Goal: Transaction & Acquisition: Purchase product/service

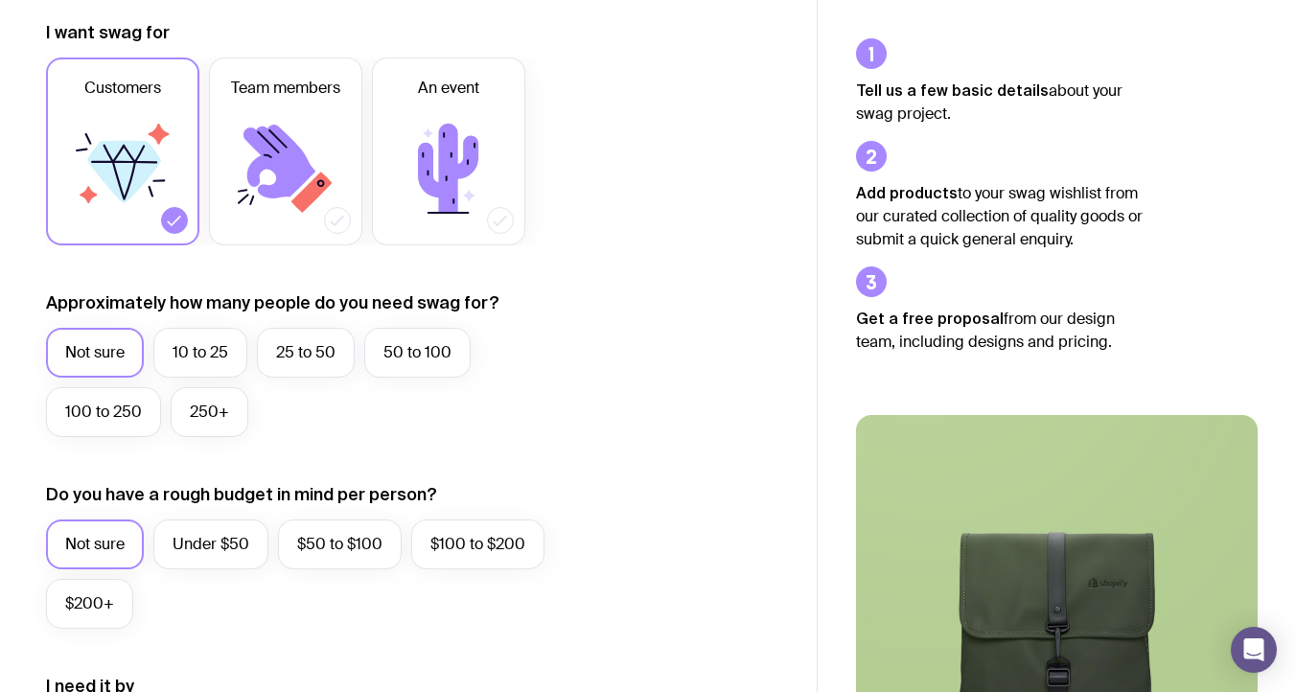
scroll to position [329, 0]
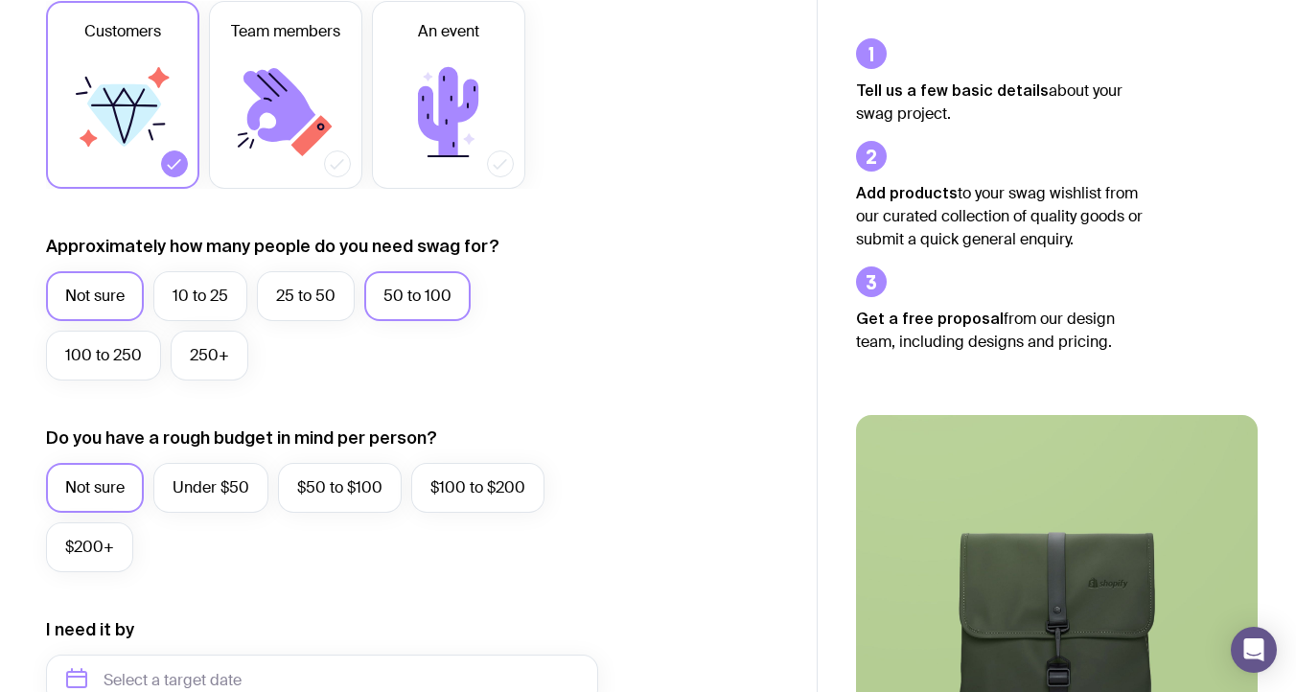
click at [421, 288] on label "50 to 100" at bounding box center [417, 296] width 106 height 50
click at [0, 0] on input "50 to 100" at bounding box center [0, 0] width 0 height 0
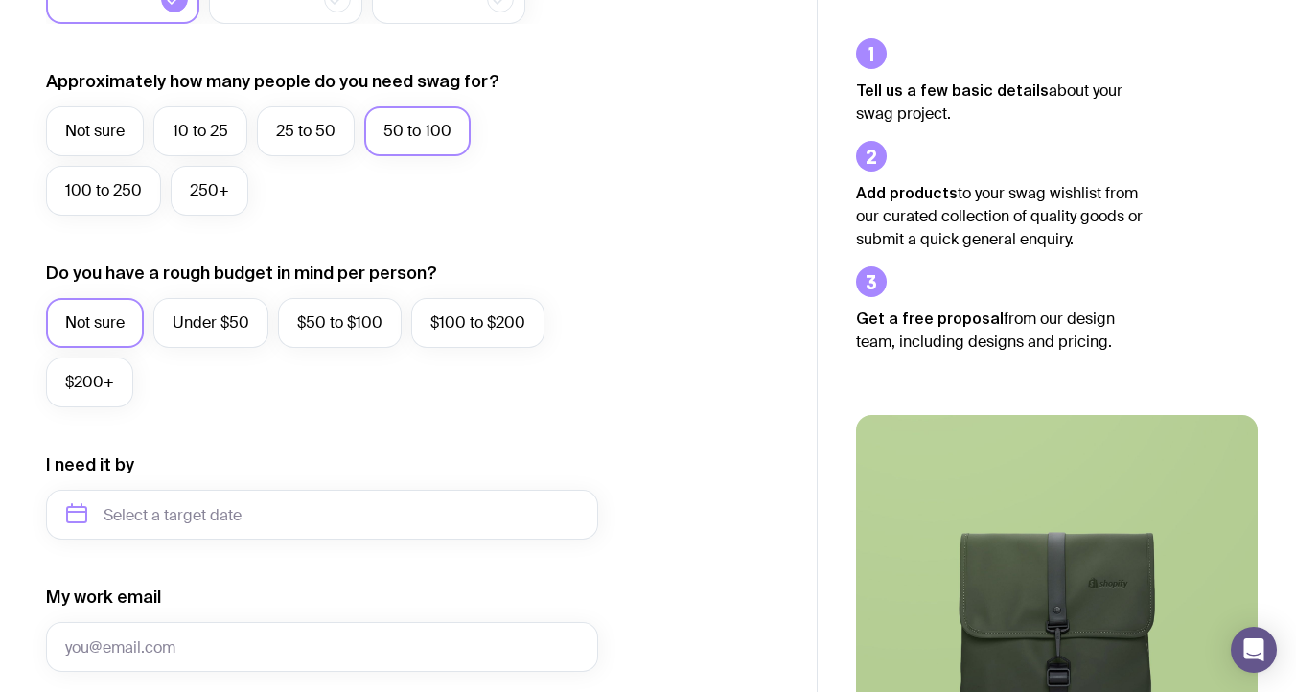
scroll to position [496, 0]
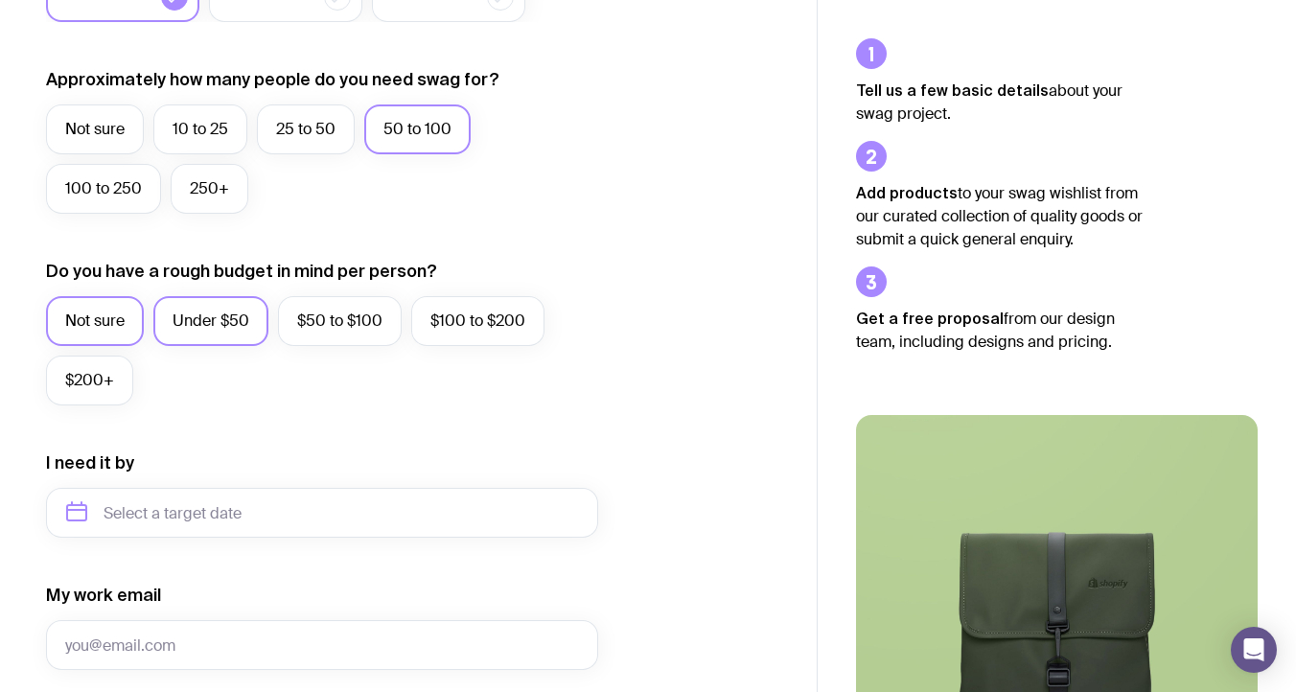
click at [217, 313] on label "Under $50" at bounding box center [210, 321] width 115 height 50
click at [0, 0] on input "Under $50" at bounding box center [0, 0] width 0 height 0
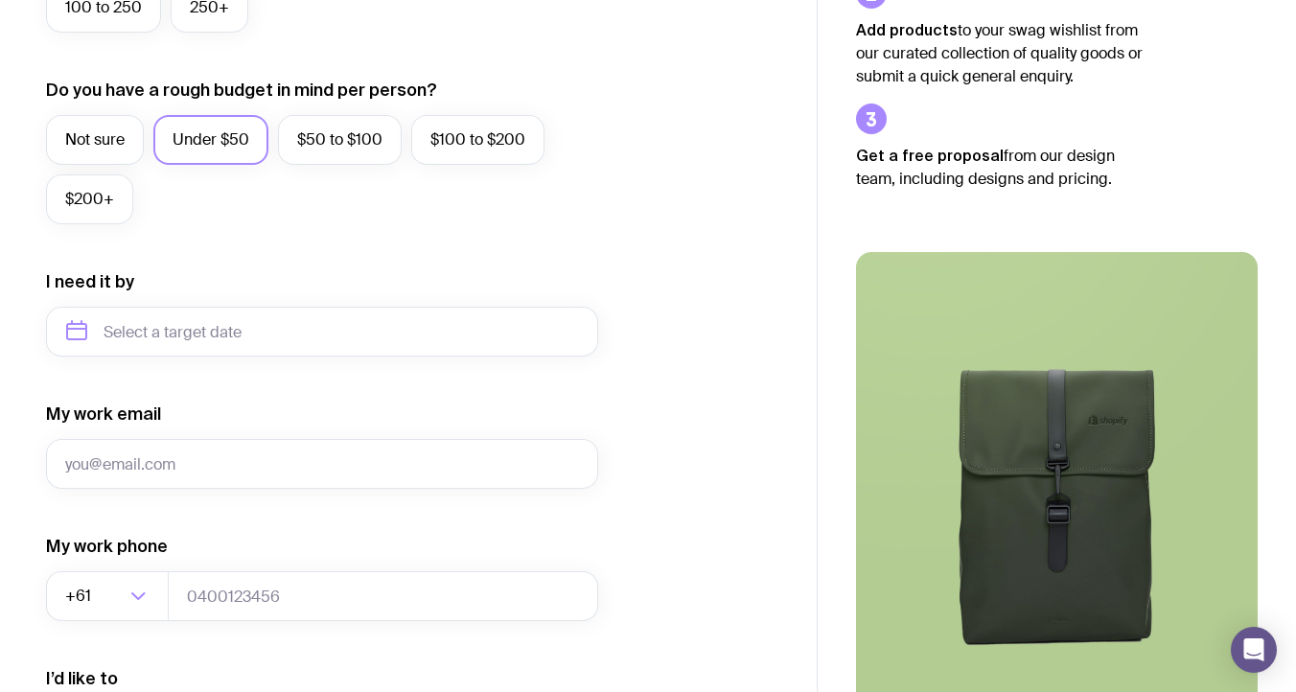
scroll to position [686, 0]
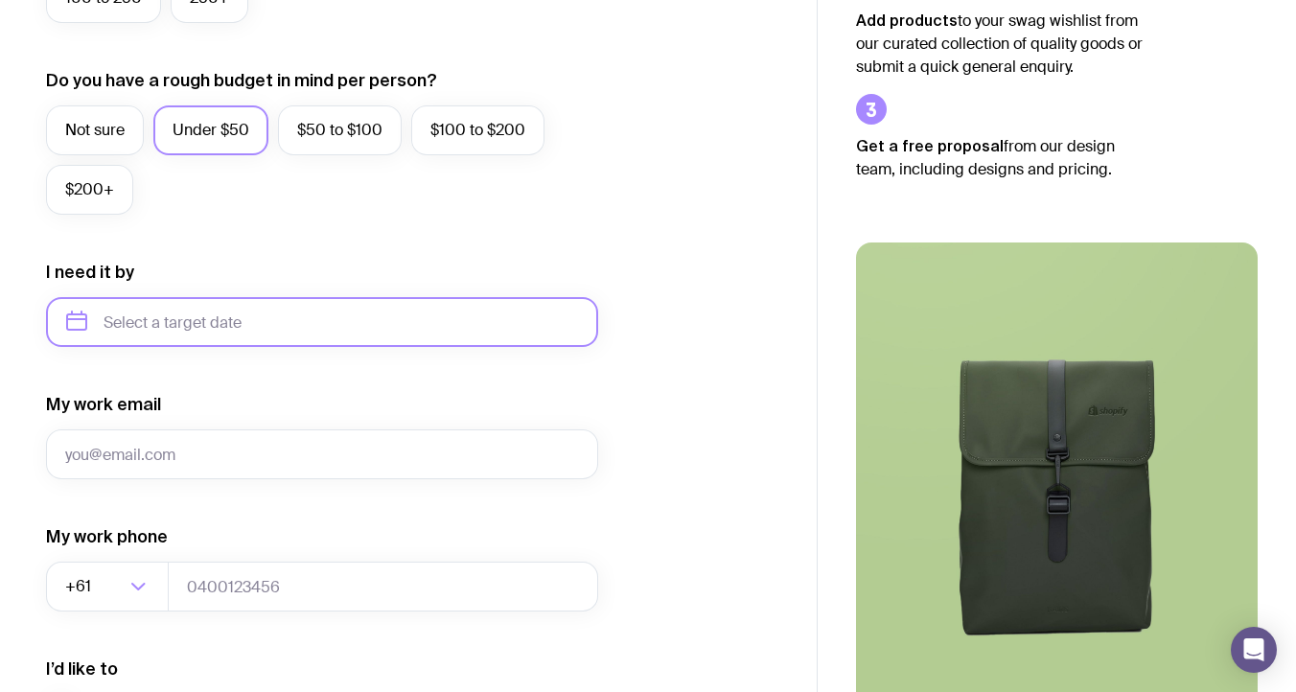
click at [248, 321] on input "text" at bounding box center [322, 322] width 552 height 50
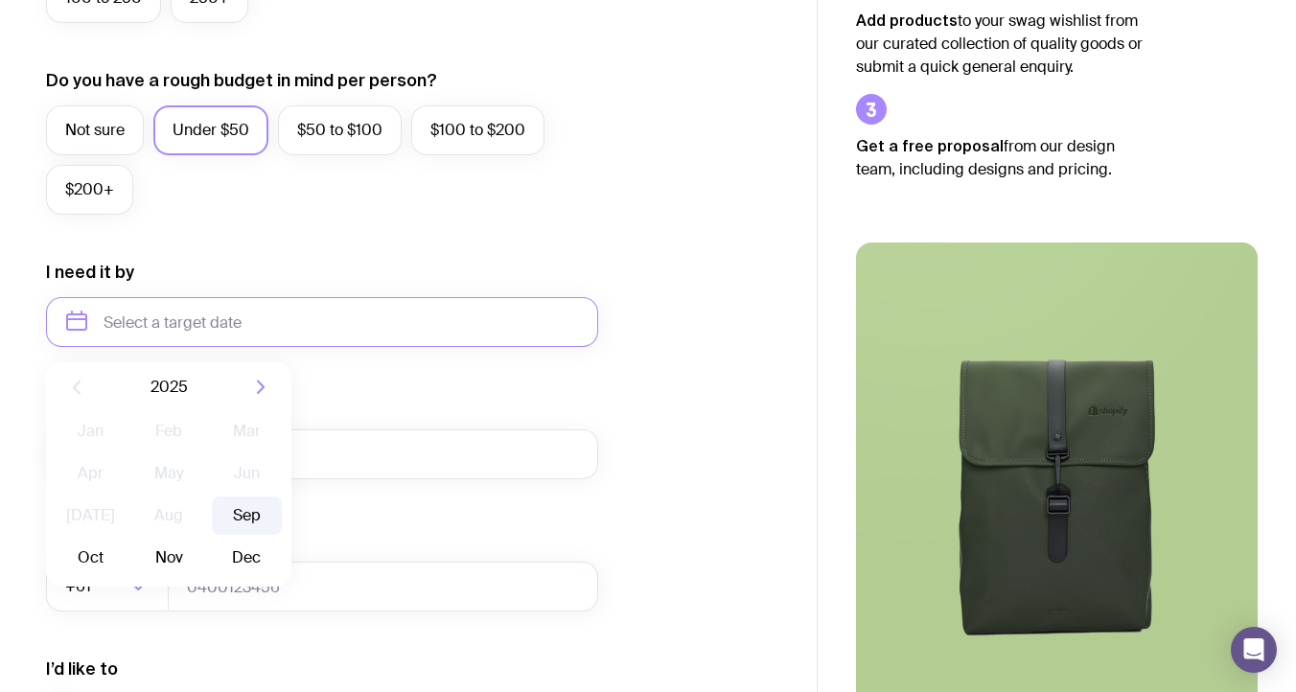
click at [126, 539] on button "Sep" at bounding box center [91, 558] width 70 height 38
type input "[DATE]"
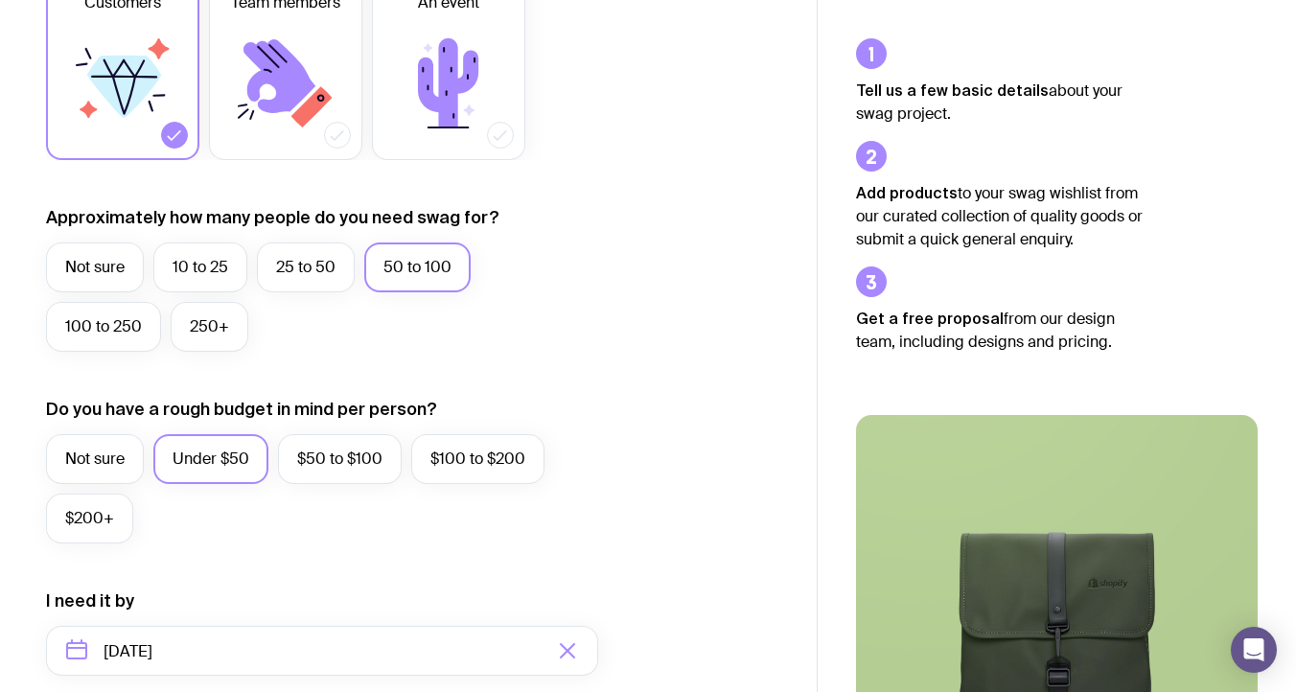
scroll to position [0, 0]
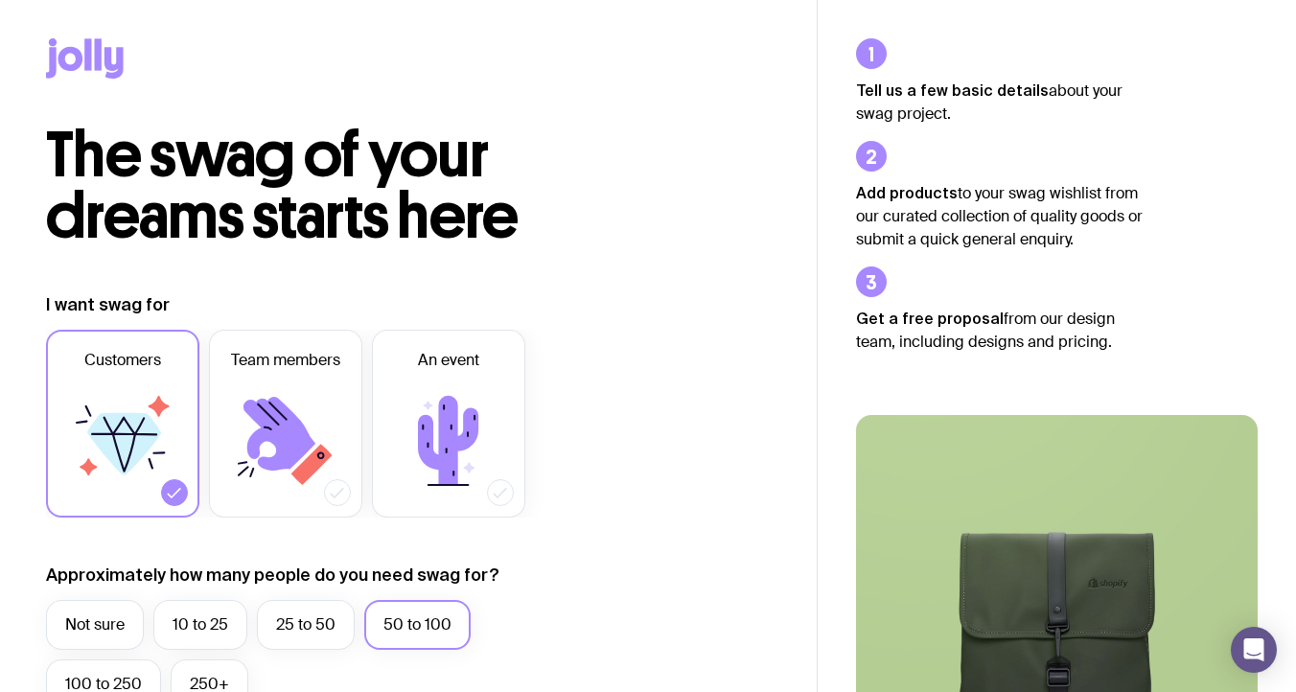
click at [82, 49] on icon at bounding box center [85, 58] width 78 height 40
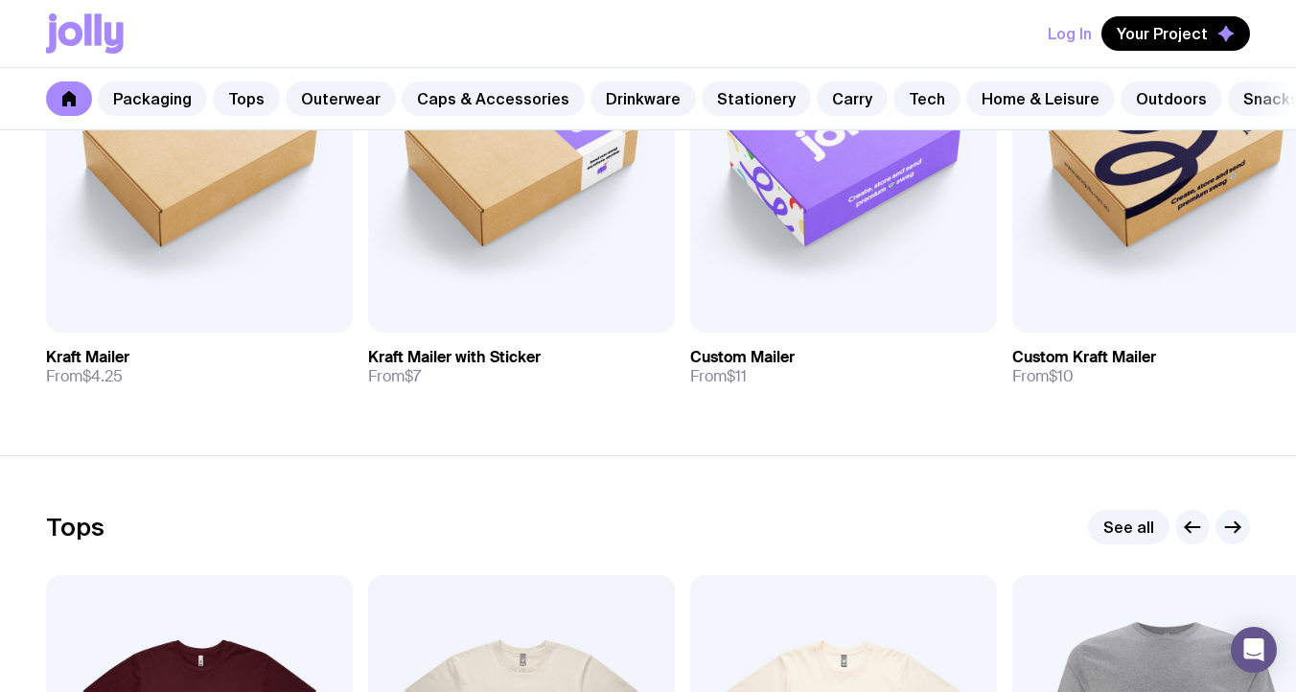
scroll to position [353, 0]
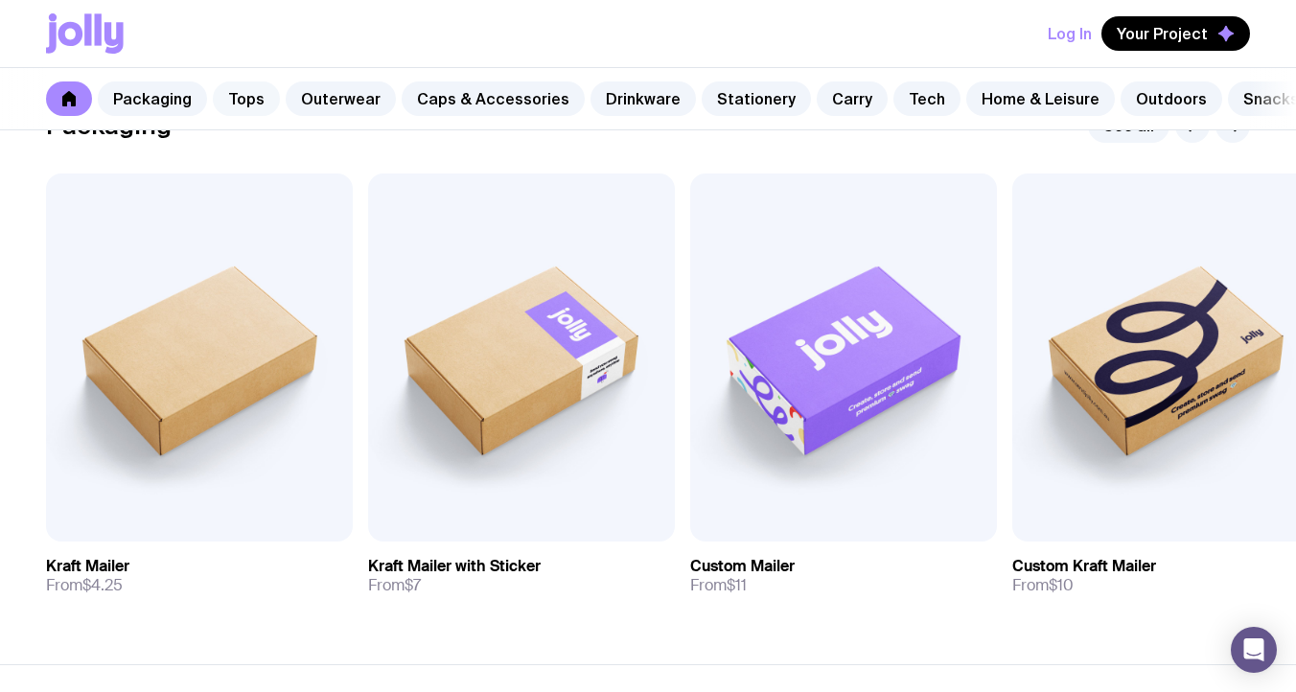
click at [244, 105] on link "Tops" at bounding box center [246, 98] width 67 height 35
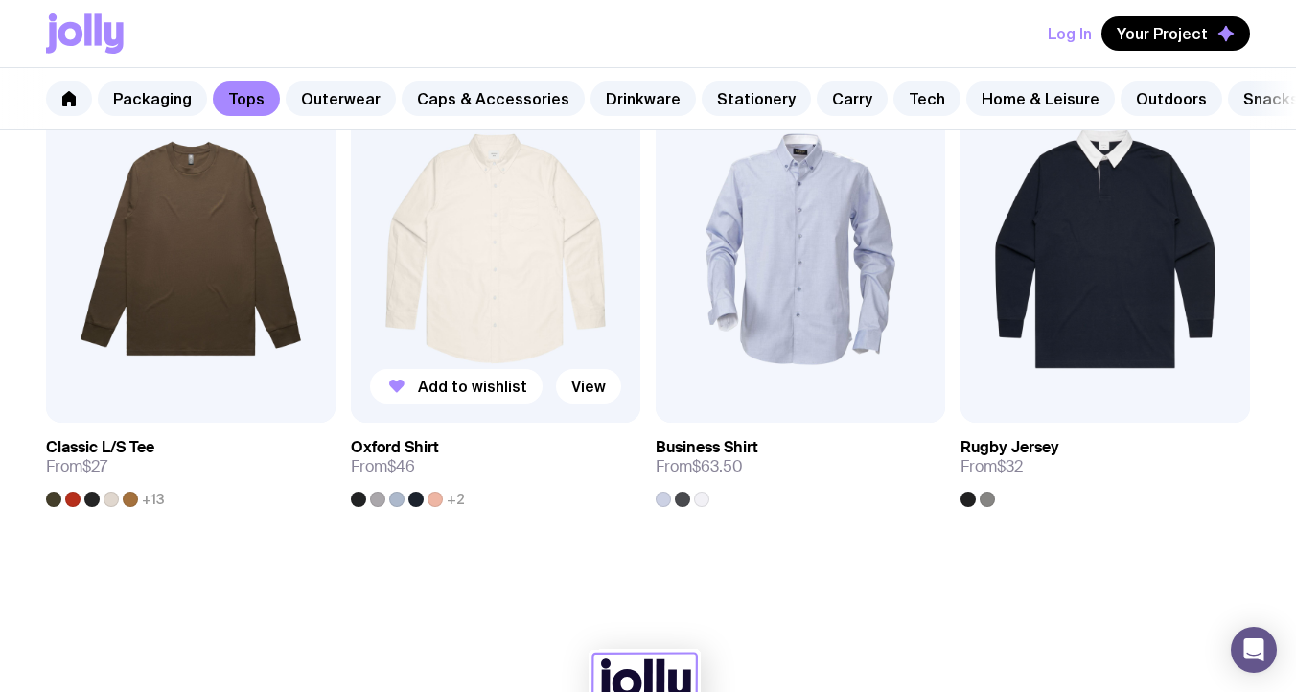
scroll to position [1873, 0]
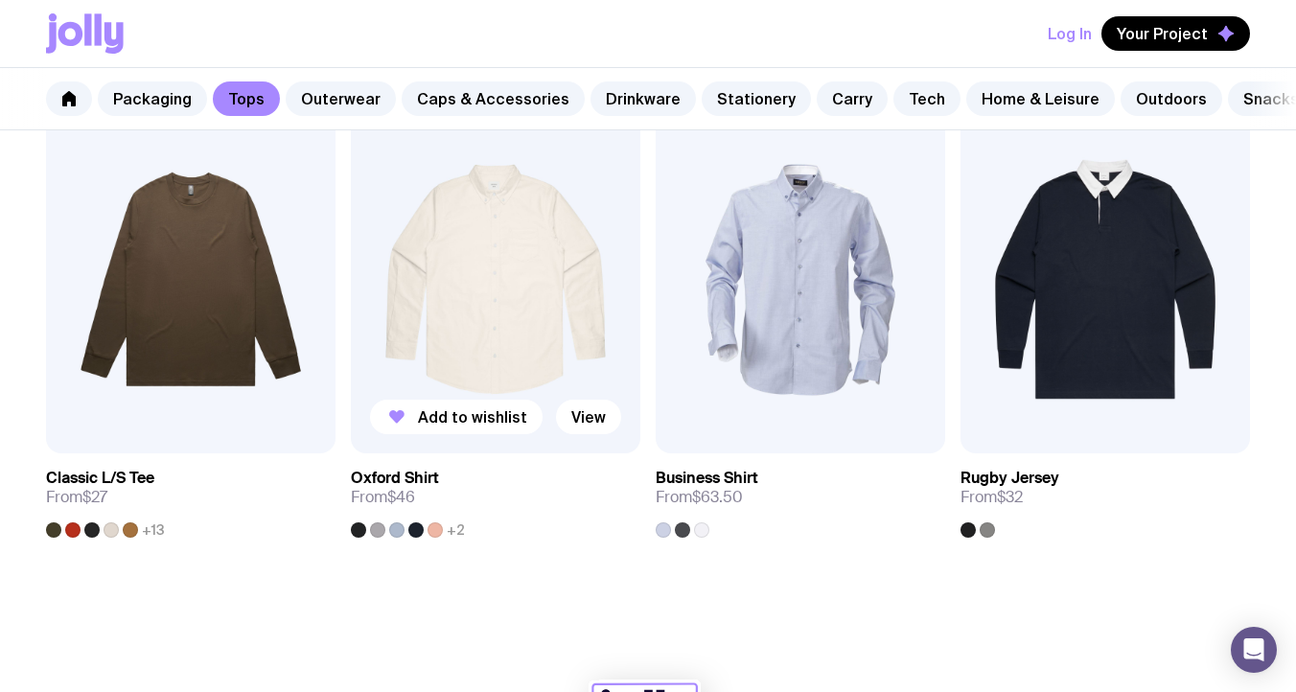
click at [364, 313] on img at bounding box center [496, 278] width 290 height 347
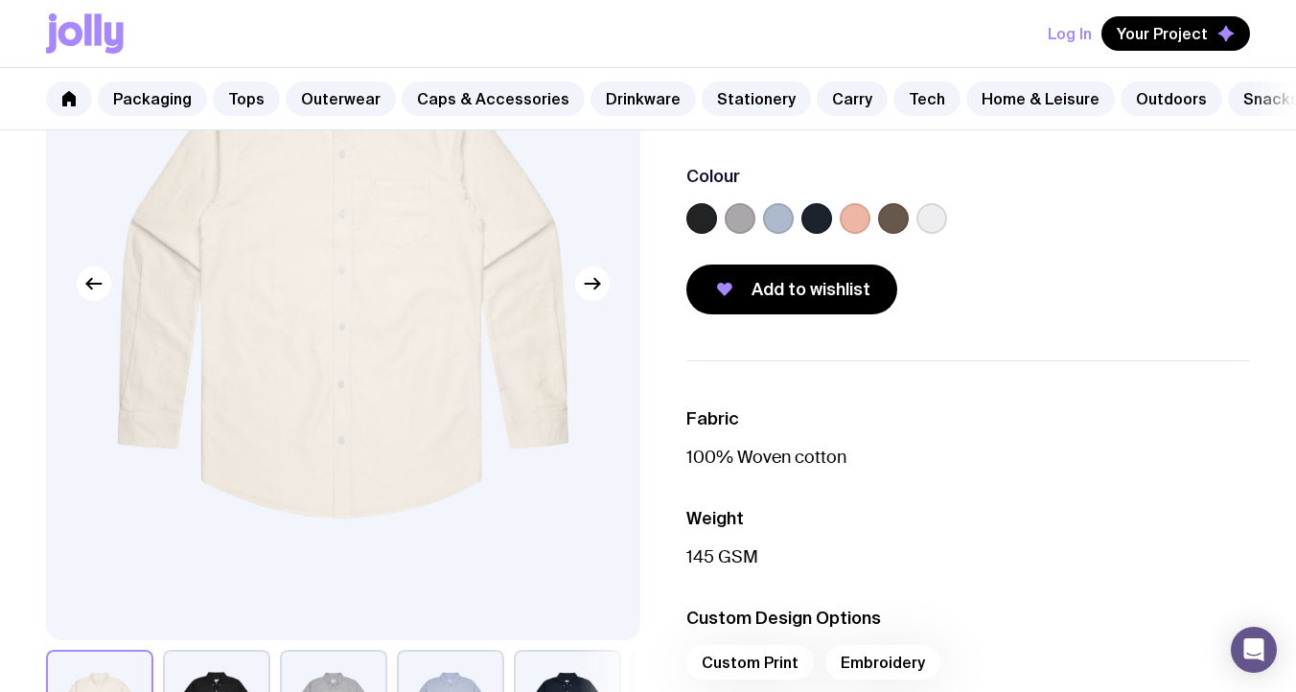
scroll to position [247, 0]
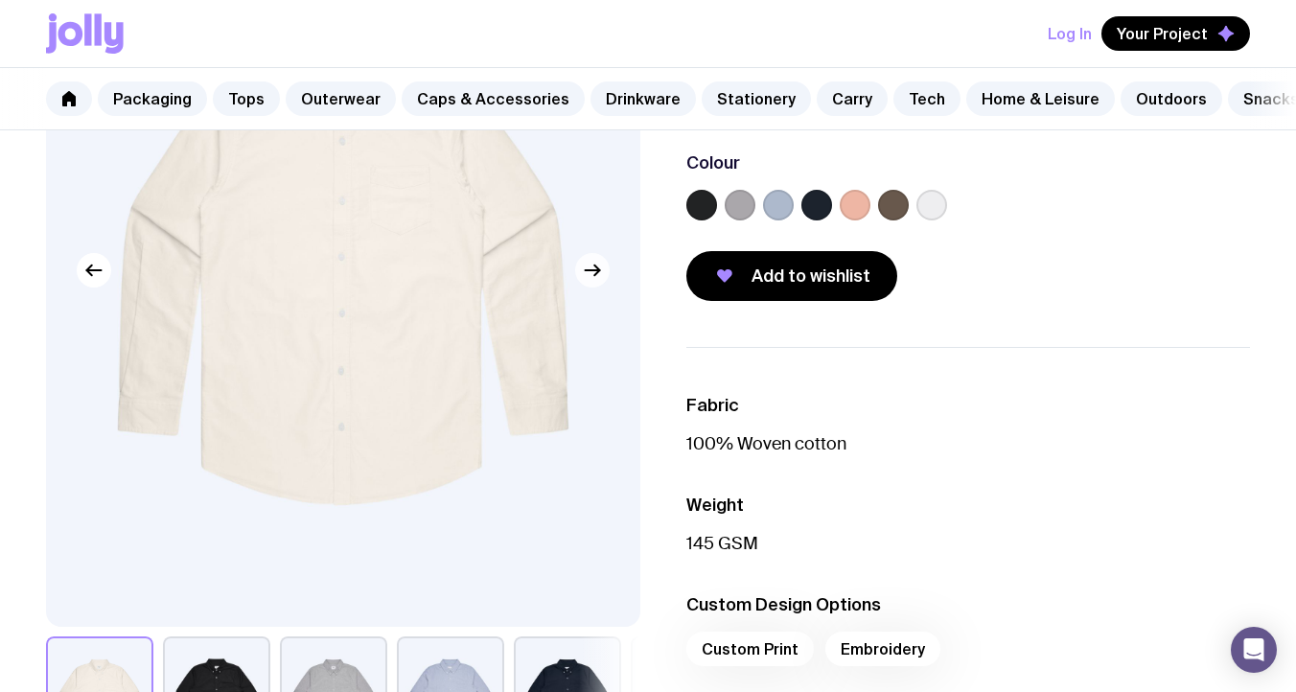
click at [603, 270] on icon "button" at bounding box center [592, 270] width 23 height 23
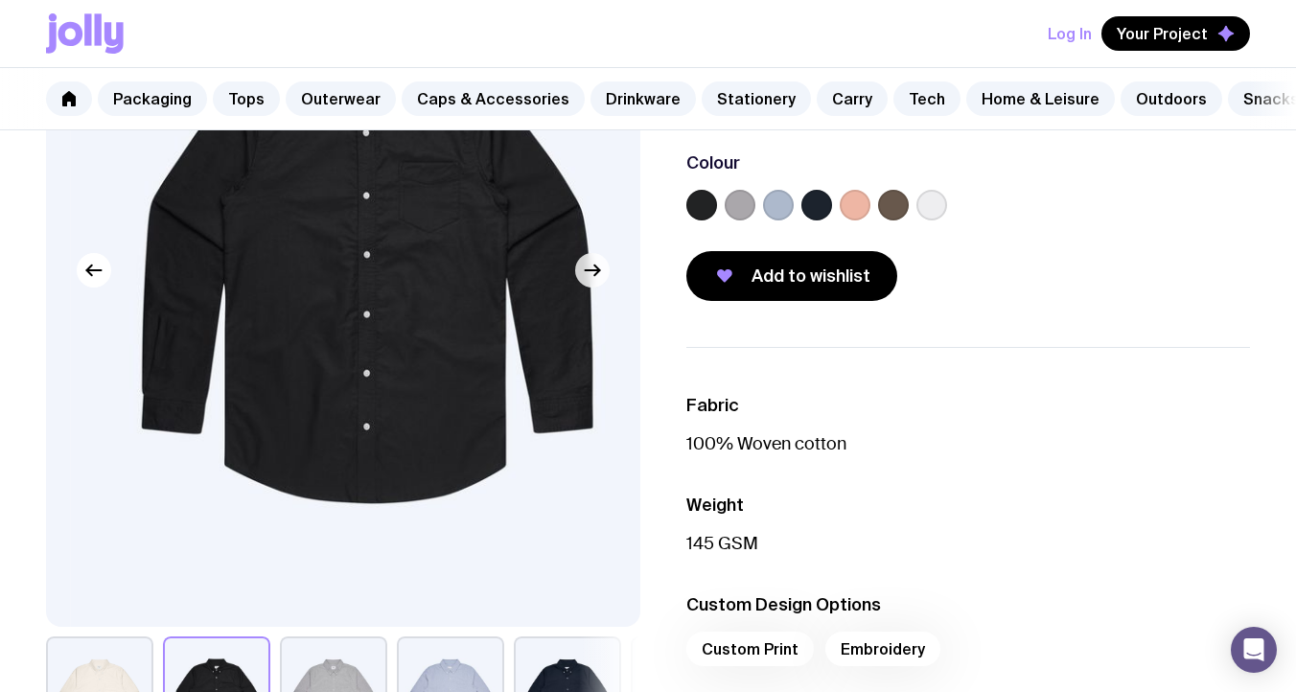
click at [603, 270] on icon "button" at bounding box center [592, 270] width 23 height 23
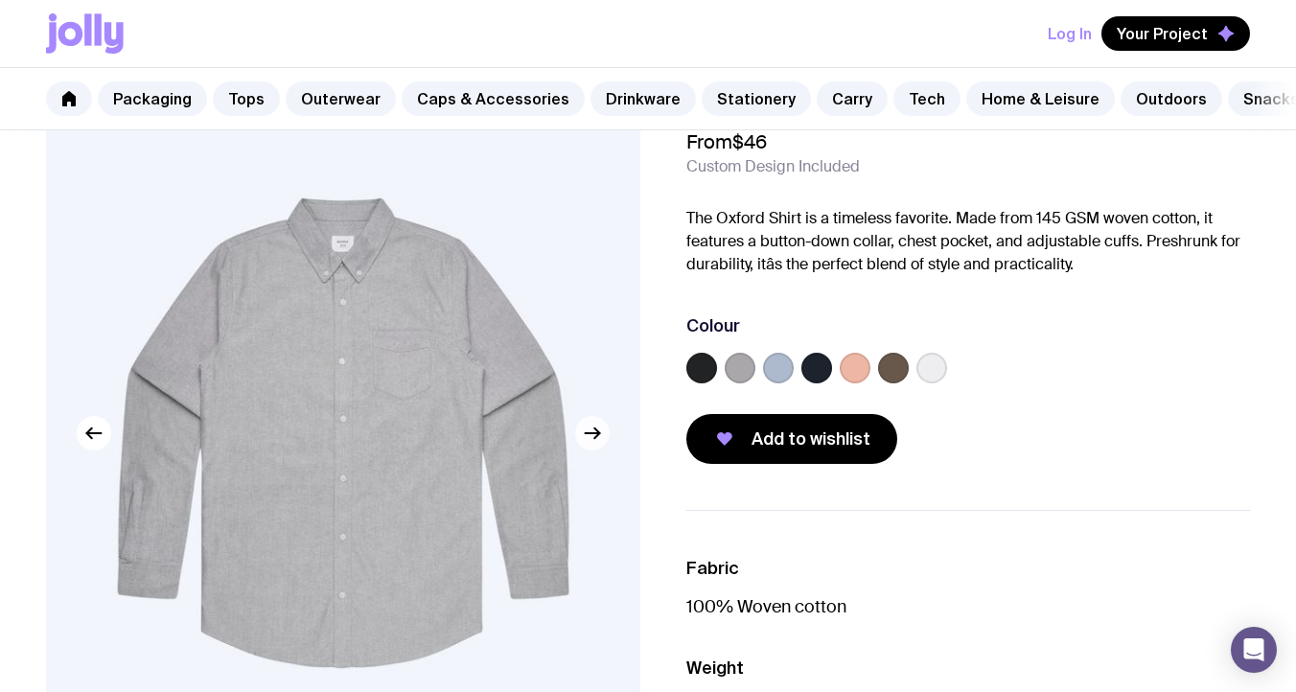
scroll to position [91, 0]
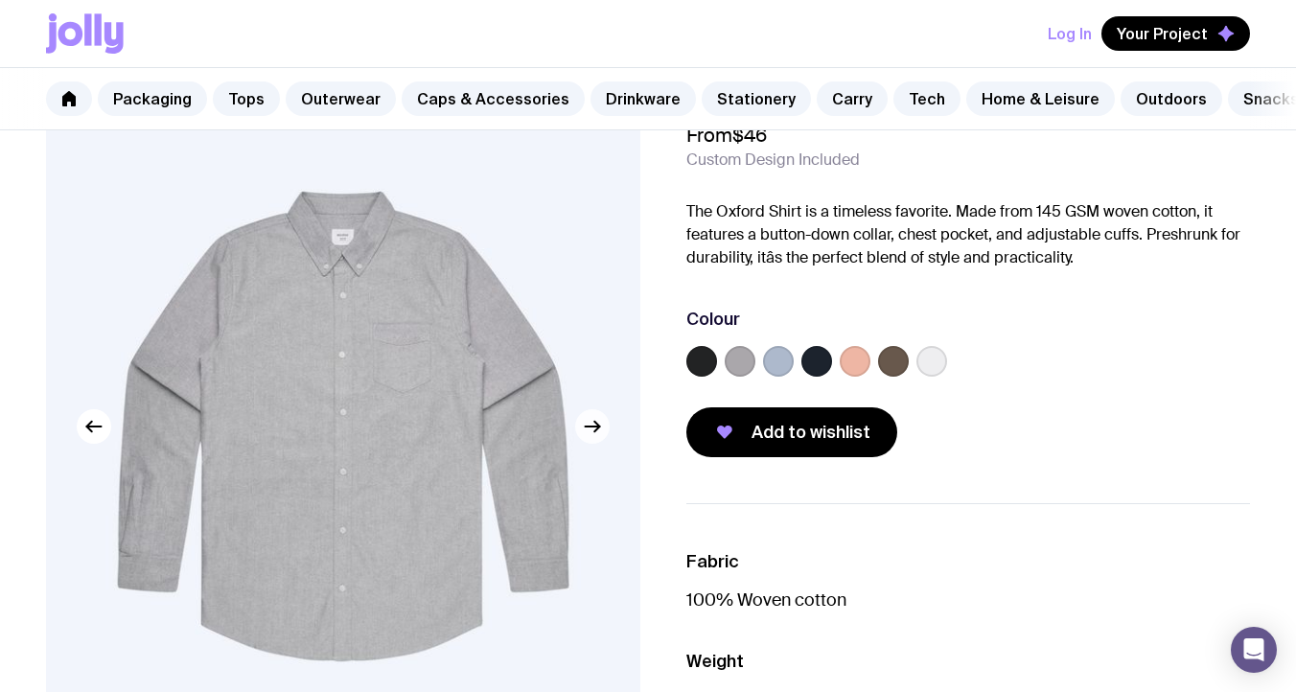
click at [596, 430] on icon "button" at bounding box center [592, 426] width 23 height 23
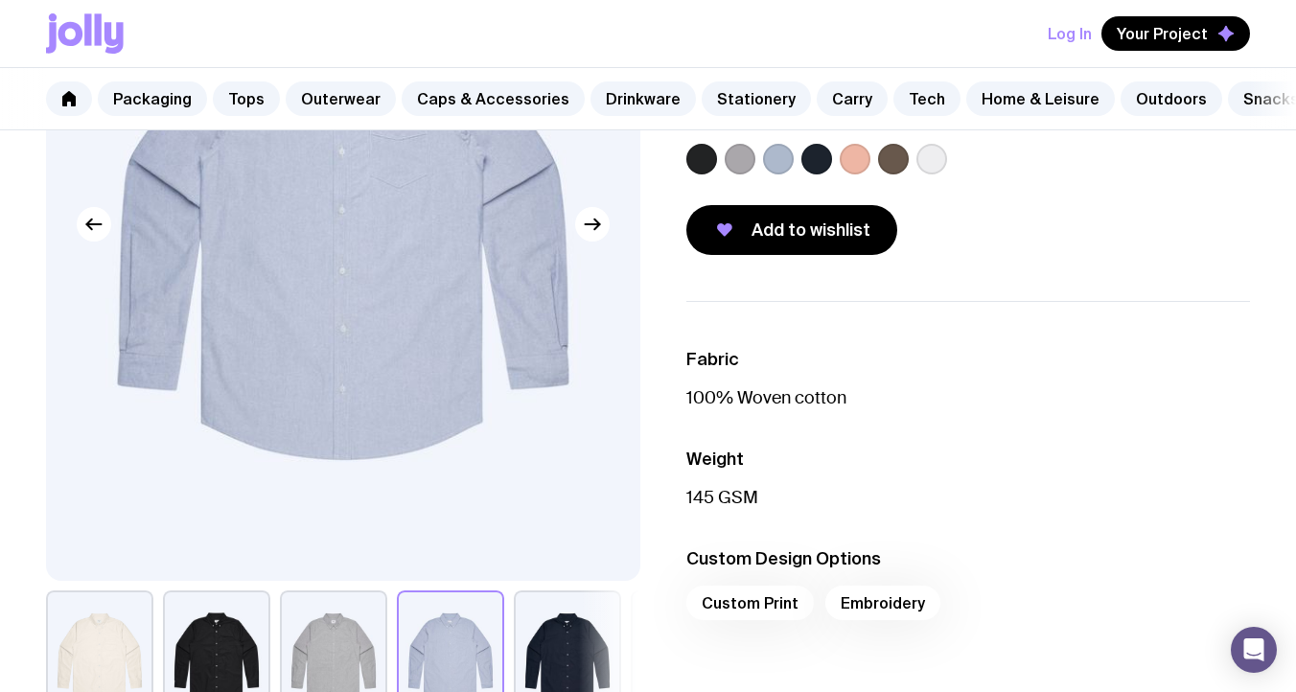
scroll to position [455, 0]
